Goal: Task Accomplishment & Management: Use online tool/utility

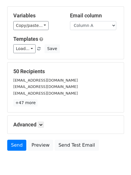
scroll to position [36, 0]
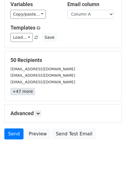
click at [30, 93] on link "+47 more" at bounding box center [22, 91] width 24 height 7
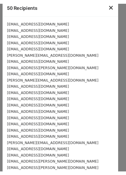
scroll to position [0, 0]
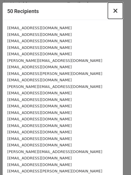
click at [108, 11] on button "×" at bounding box center [115, 11] width 15 height 16
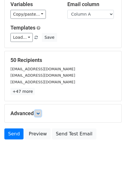
click at [40, 114] on icon at bounding box center [37, 113] width 3 height 3
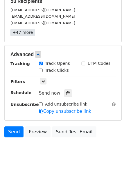
scroll to position [107, 0]
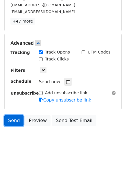
click at [12, 119] on link "Send" at bounding box center [13, 120] width 19 height 11
